Goal: Task Accomplishment & Management: Use online tool/utility

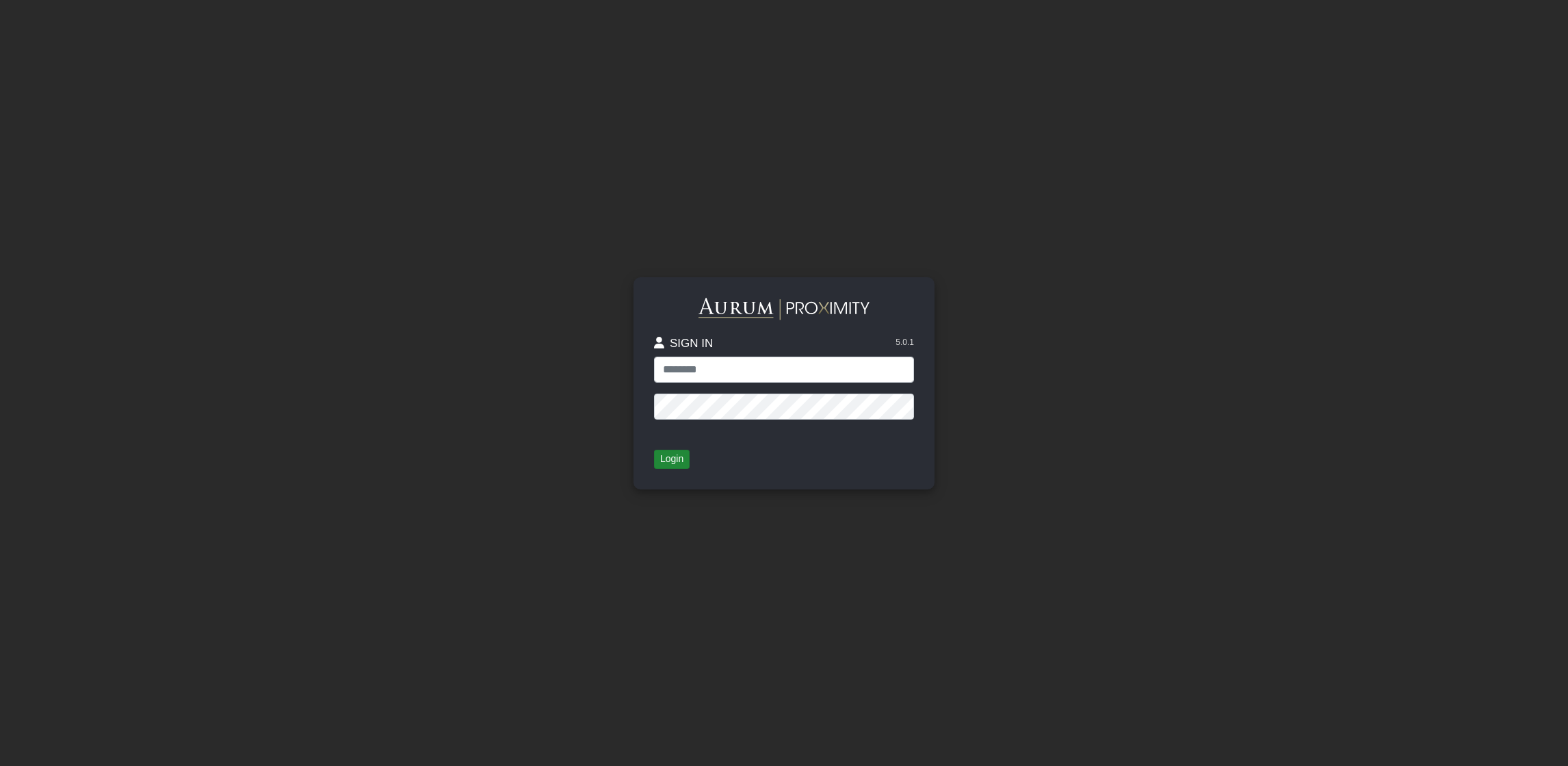
type input "**********"
click at [679, 464] on button "Login" at bounding box center [672, 459] width 36 height 19
